Goal: Find specific page/section: Find specific page/section

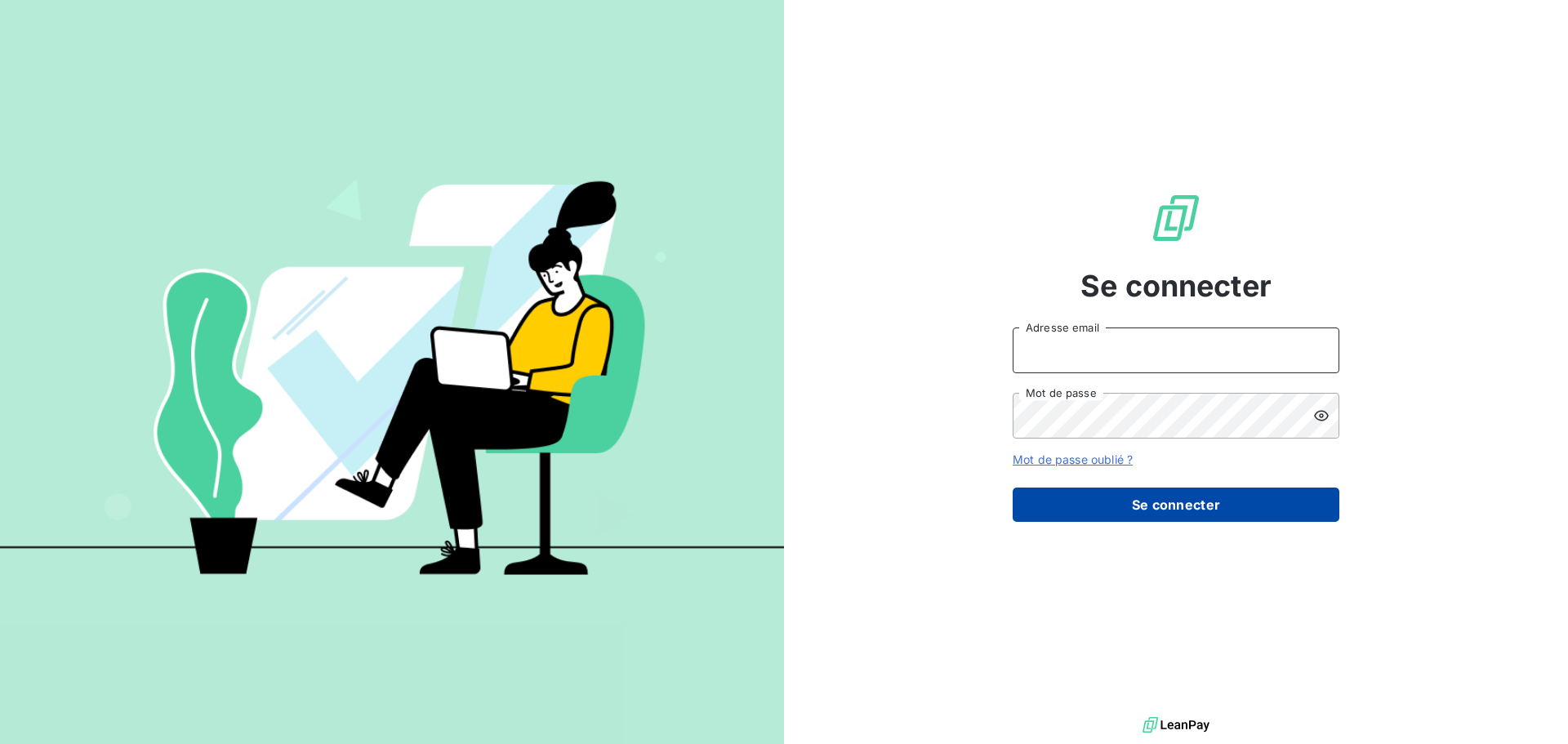
type input "[EMAIL_ADDRESS][PERSON_NAME][DOMAIN_NAME]"
click at [1172, 512] on button "Se connecter" at bounding box center [1176, 504] width 327 height 35
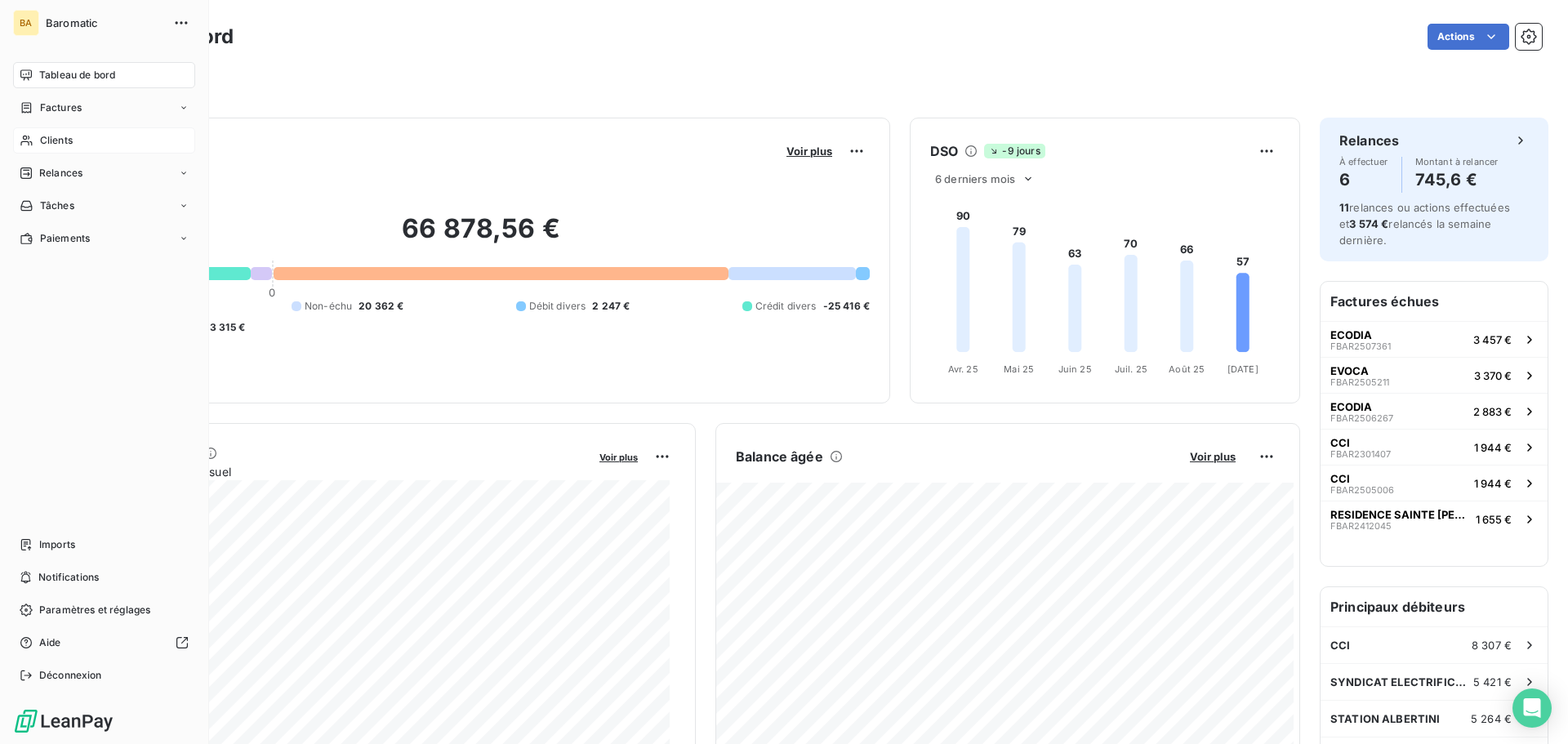
click at [25, 137] on icon at bounding box center [27, 140] width 14 height 13
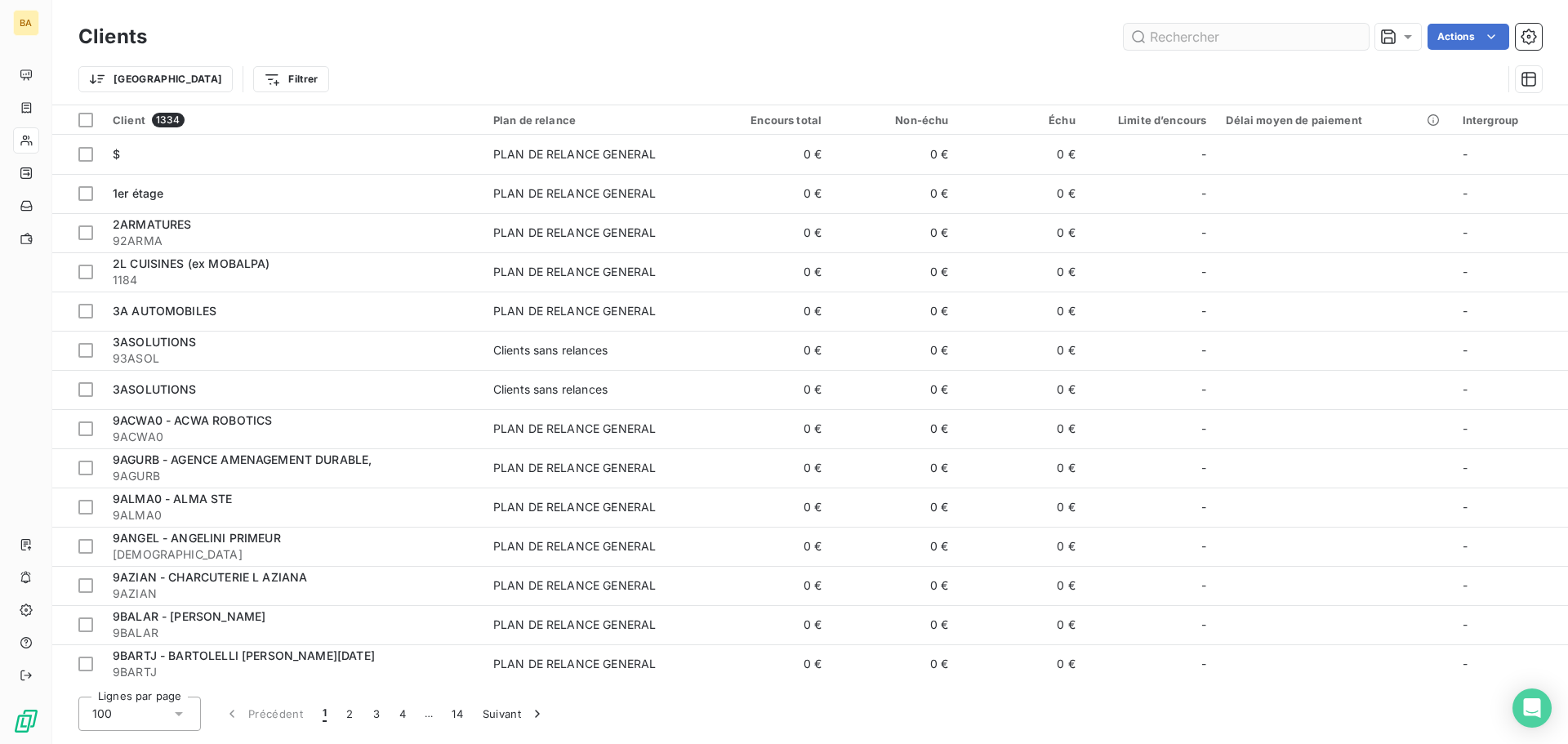
click at [1181, 34] on input "text" at bounding box center [1246, 36] width 245 height 26
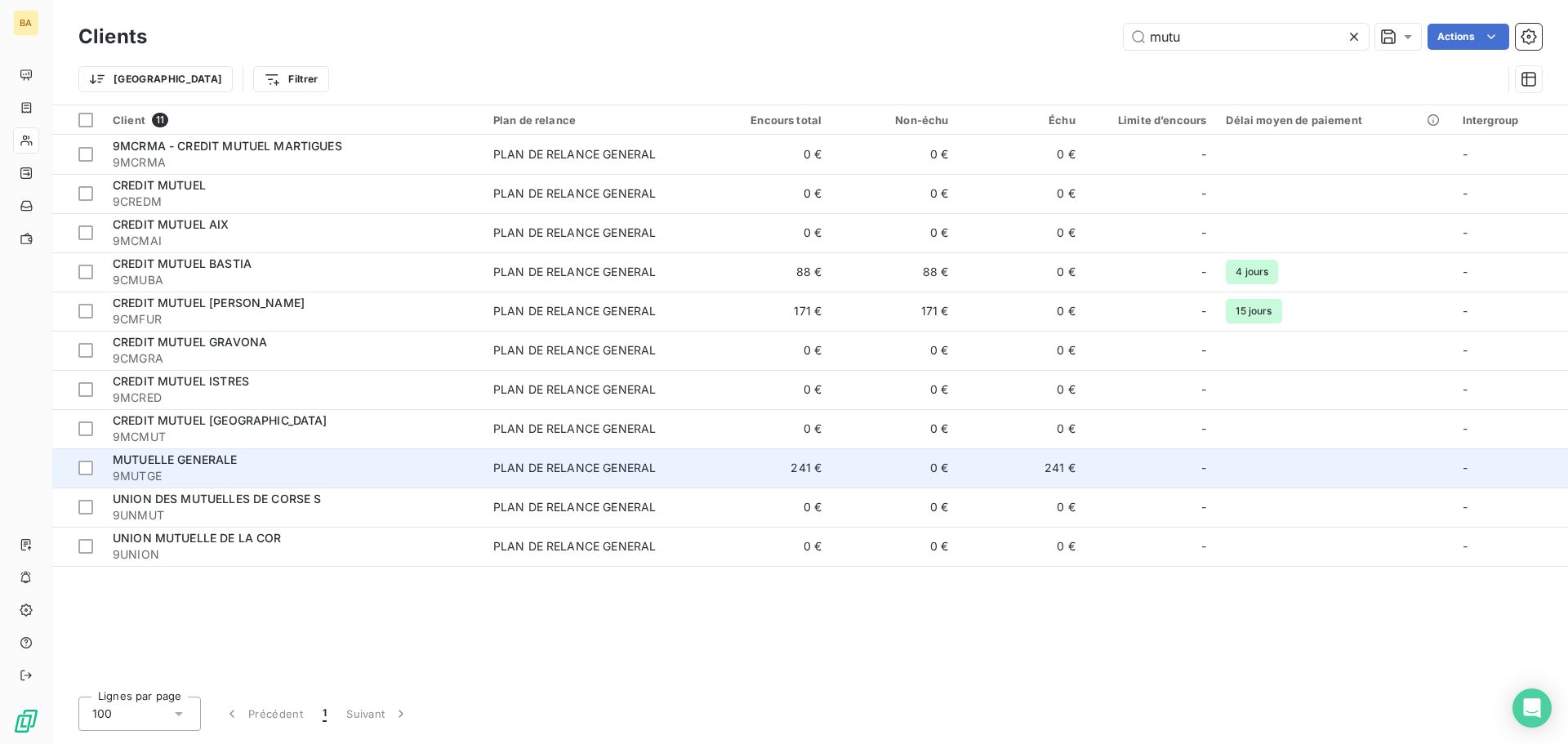
type input "mutu"
click at [205, 455] on span "MUTUELLE GENERALE" at bounding box center [175, 459] width 125 height 14
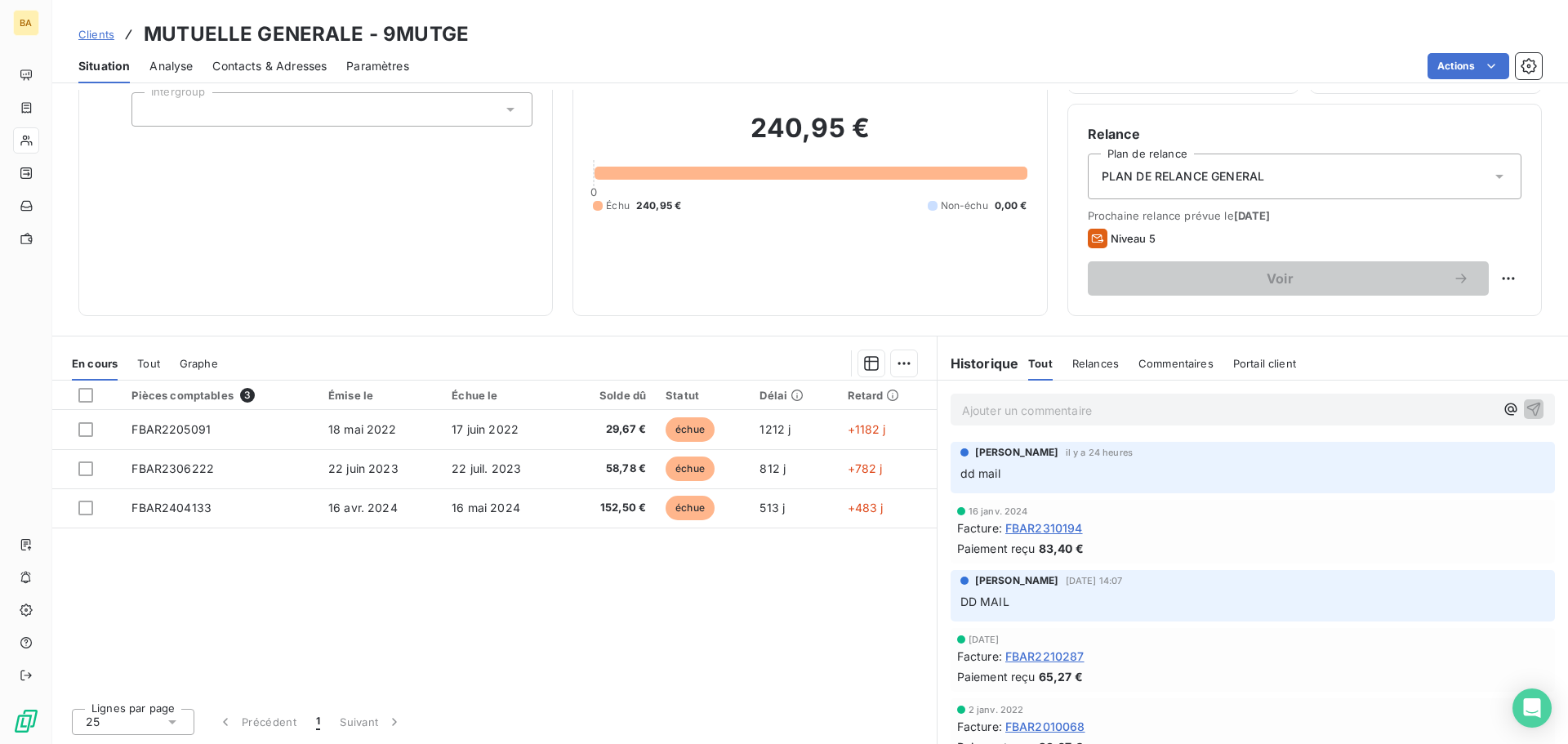
click at [149, 359] on span "Tout" at bounding box center [148, 363] width 23 height 13
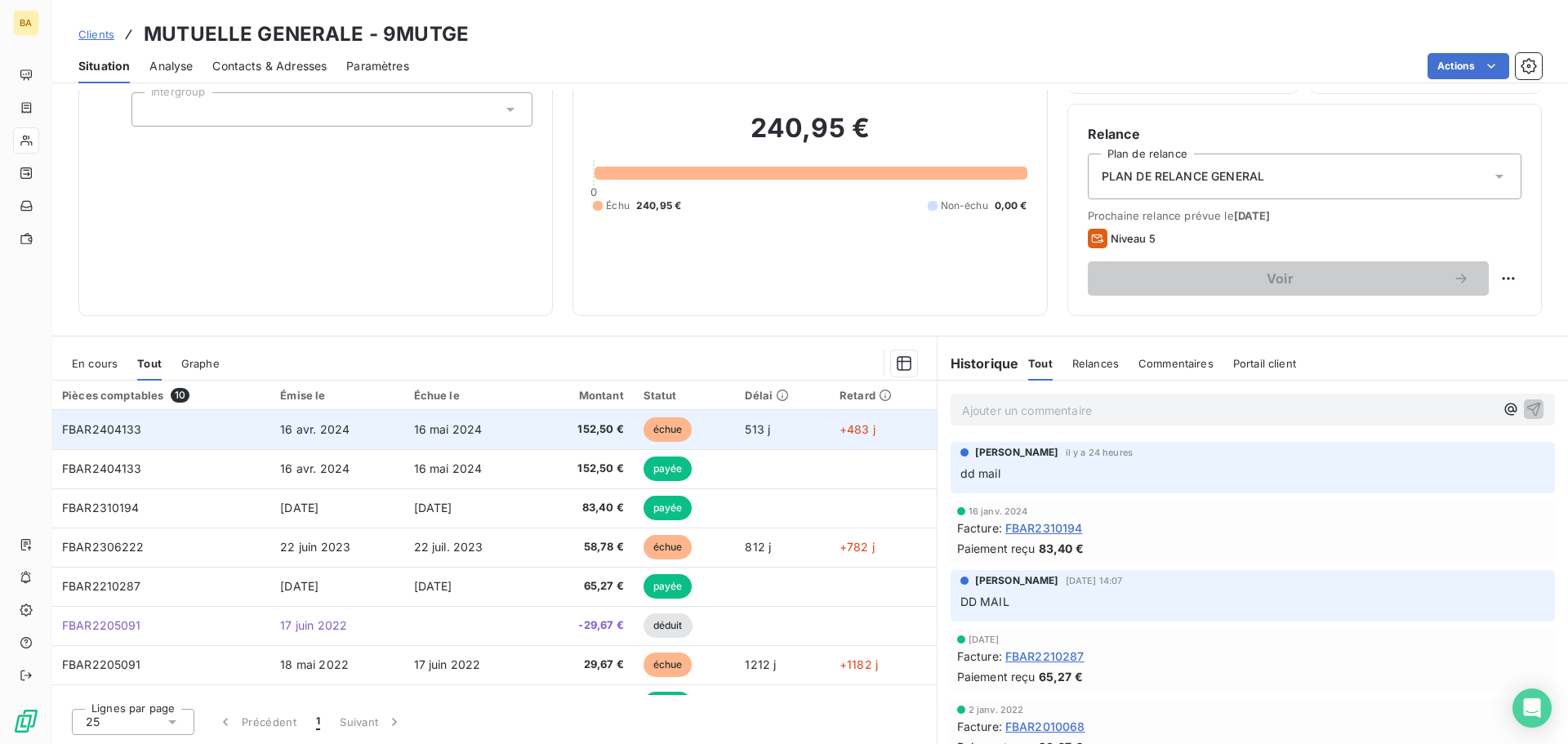
click at [462, 429] on span "16 mai 2024" at bounding box center [447, 429] width 68 height 14
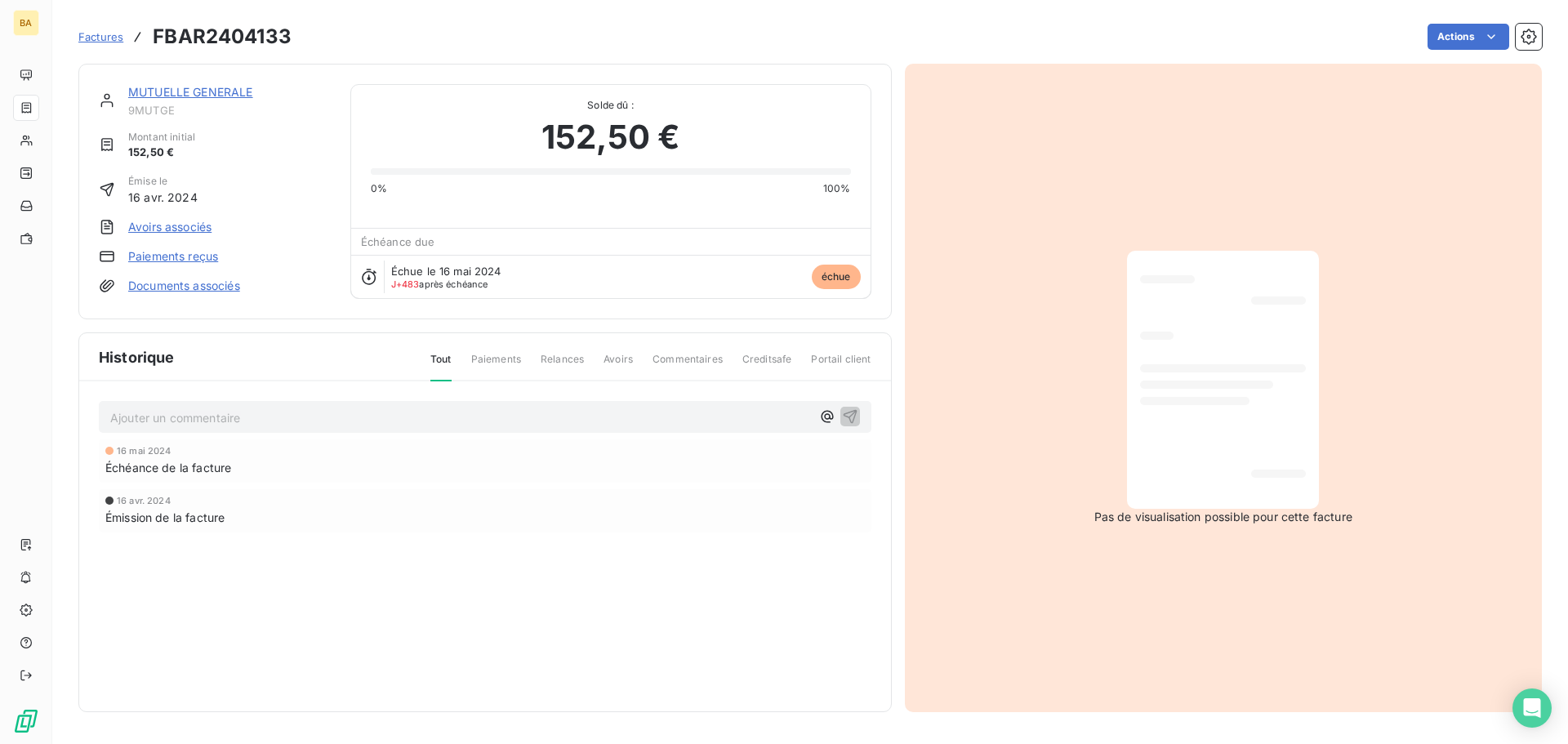
click at [1194, 374] on div at bounding box center [1223, 379] width 166 height 232
click at [186, 285] on link "Documents associés" at bounding box center [184, 286] width 112 height 16
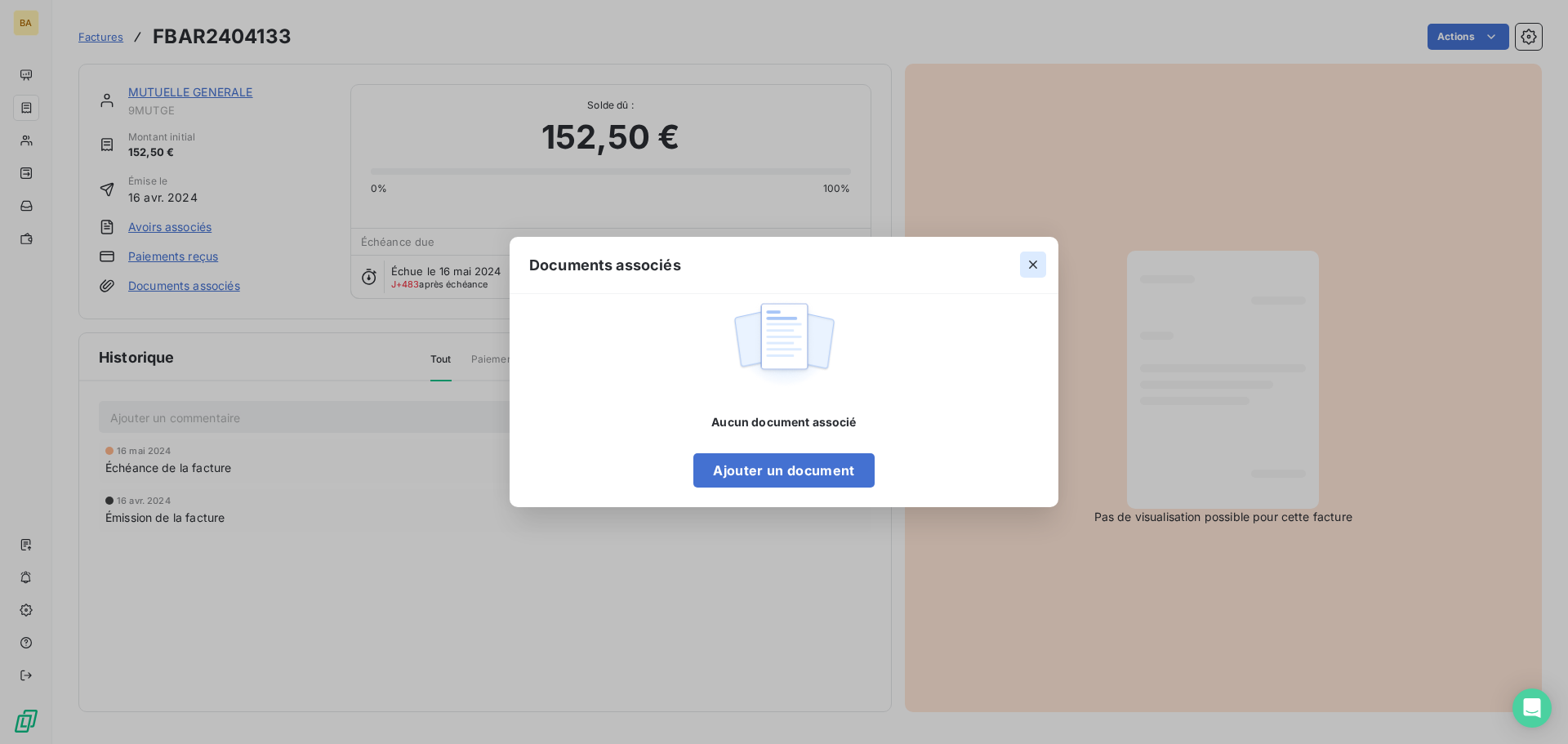
click at [1023, 263] on button "button" at bounding box center [1033, 264] width 26 height 26
